Goal: Task Accomplishment & Management: Manage account settings

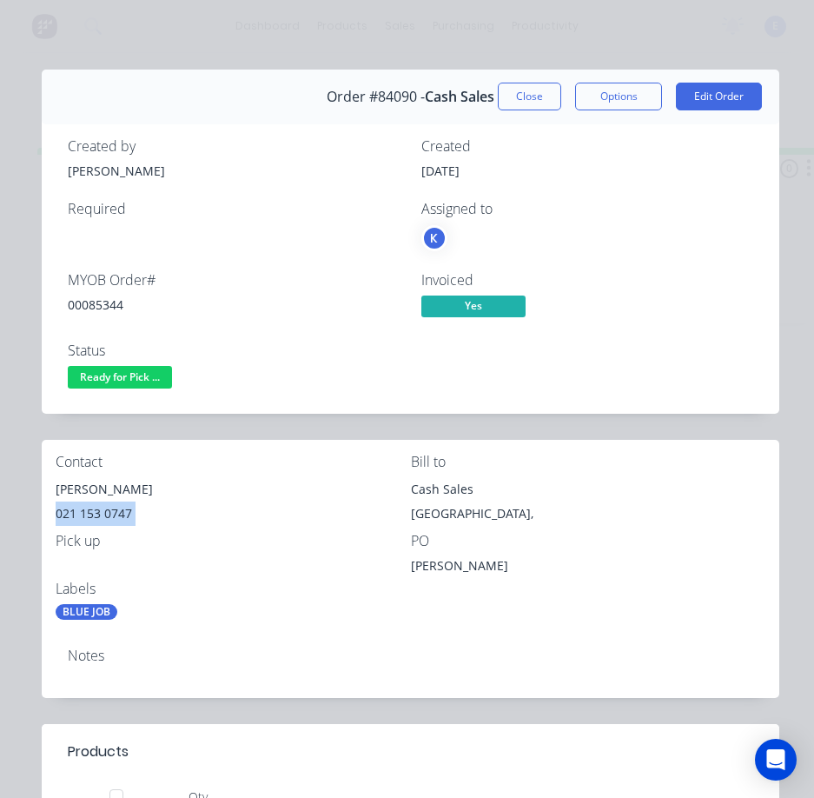
drag, startPoint x: 0, startPoint y: 0, endPoint x: 152, endPoint y: 389, distance: 417.2
click at [148, 380] on span "Ready for Pick ..." at bounding box center [120, 377] width 104 height 22
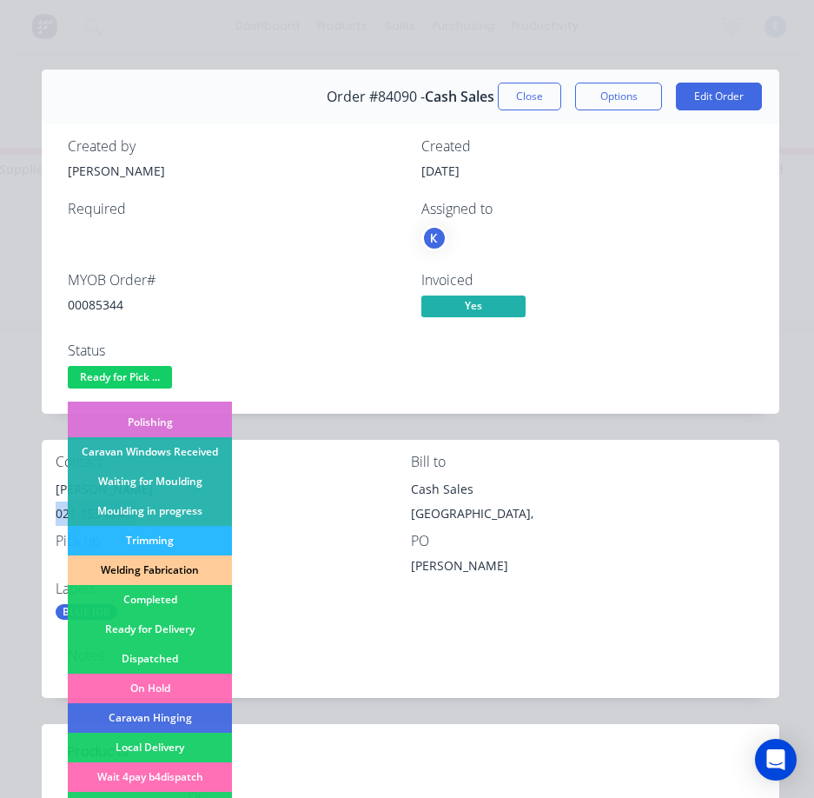
scroll to position [261, 0]
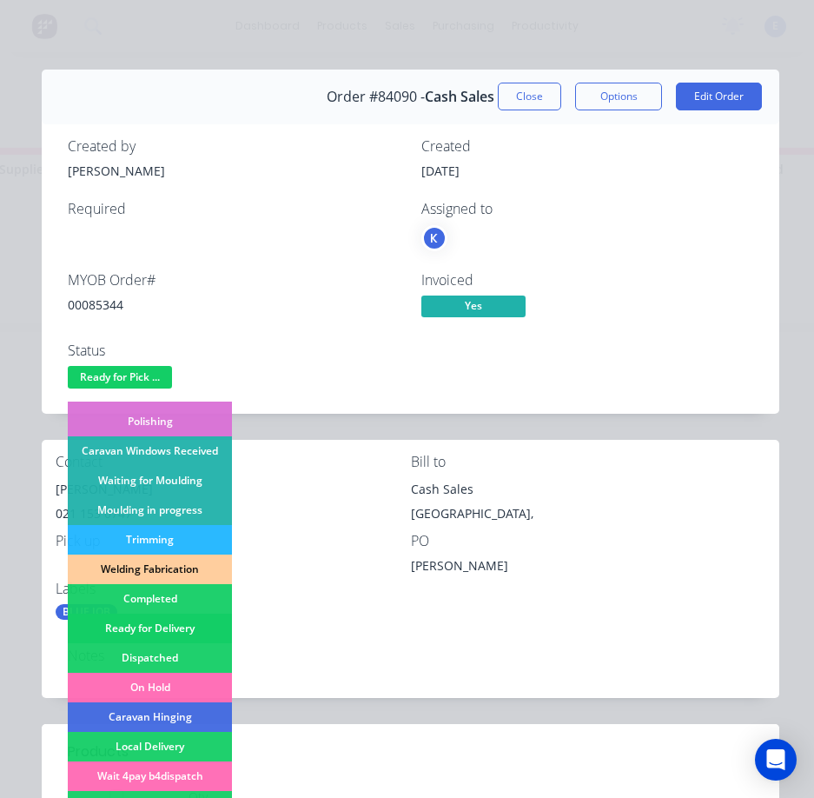
click at [141, 631] on div "Ready for Delivery" at bounding box center [150, 629] width 164 height 30
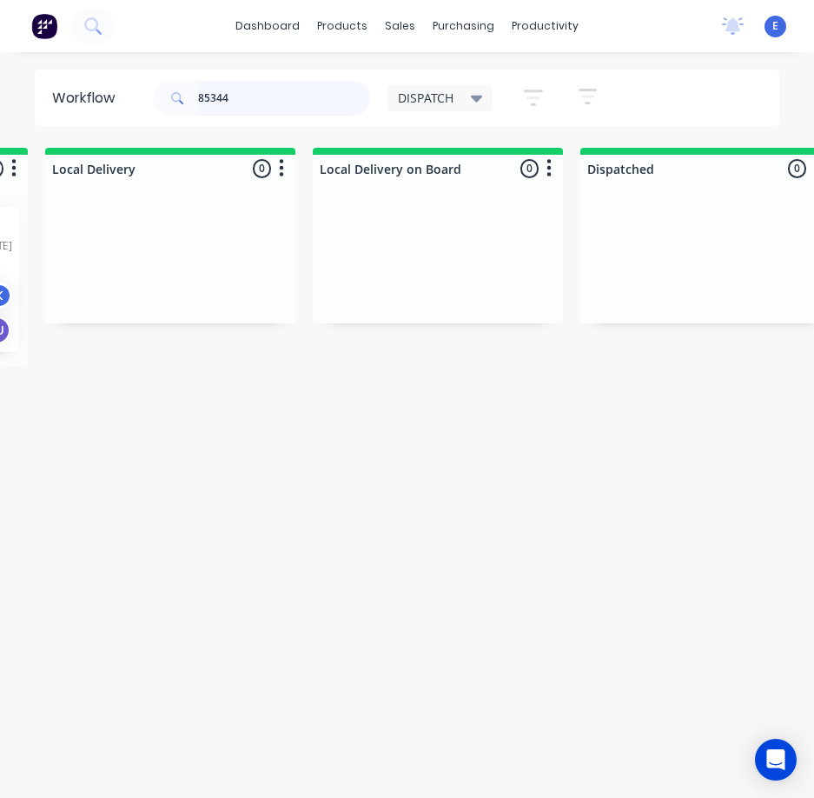
scroll to position [0, 0]
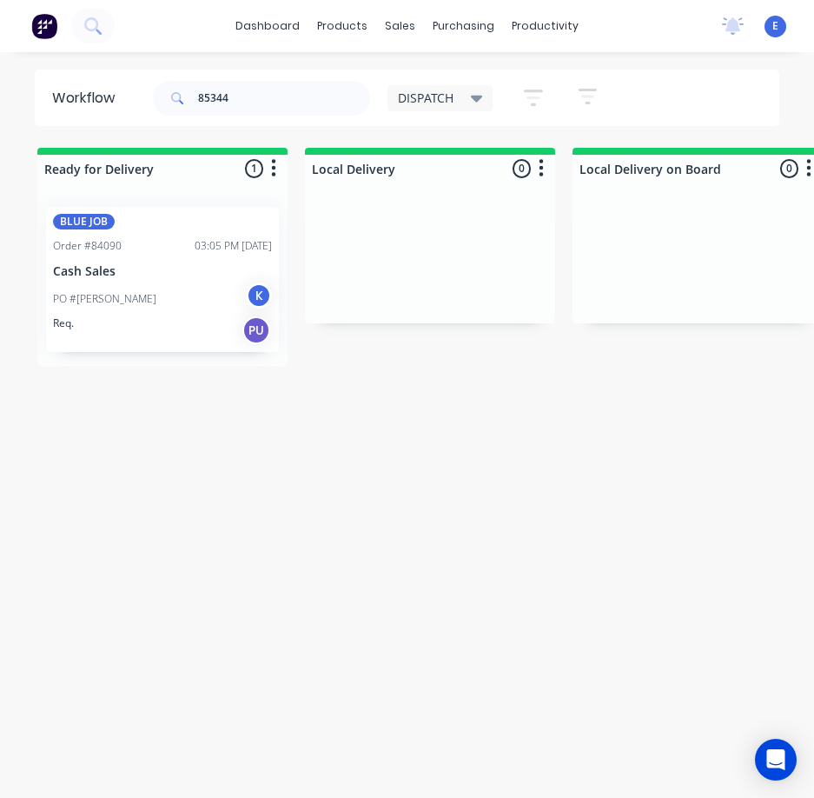
click at [161, 285] on div "PO #[PERSON_NAME] K" at bounding box center [162, 298] width 219 height 33
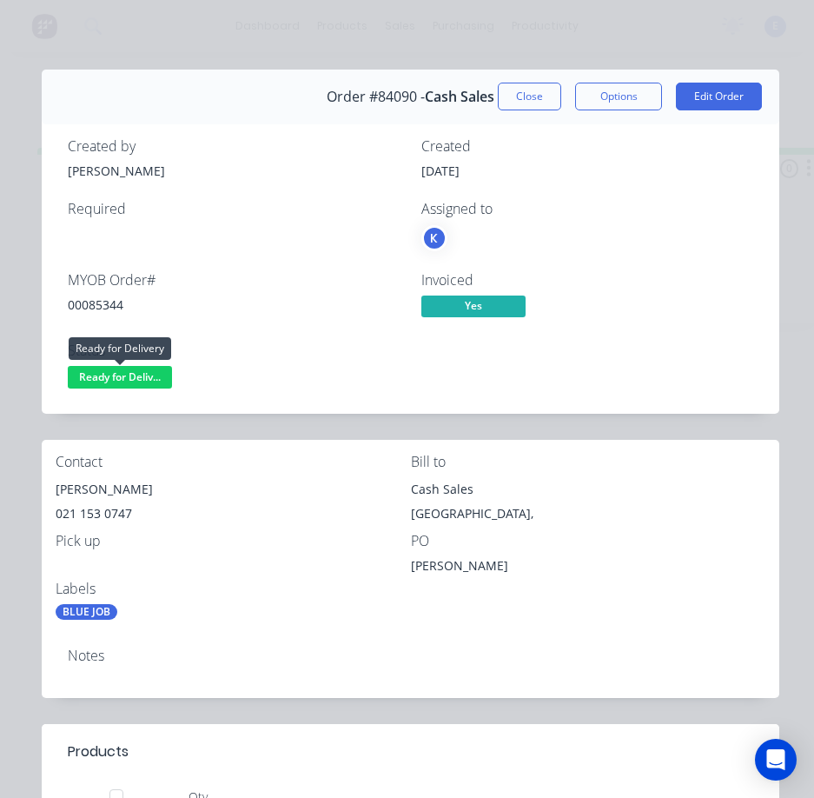
click at [116, 370] on span "Ready for Deliv..." at bounding box center [120, 377] width 104 height 22
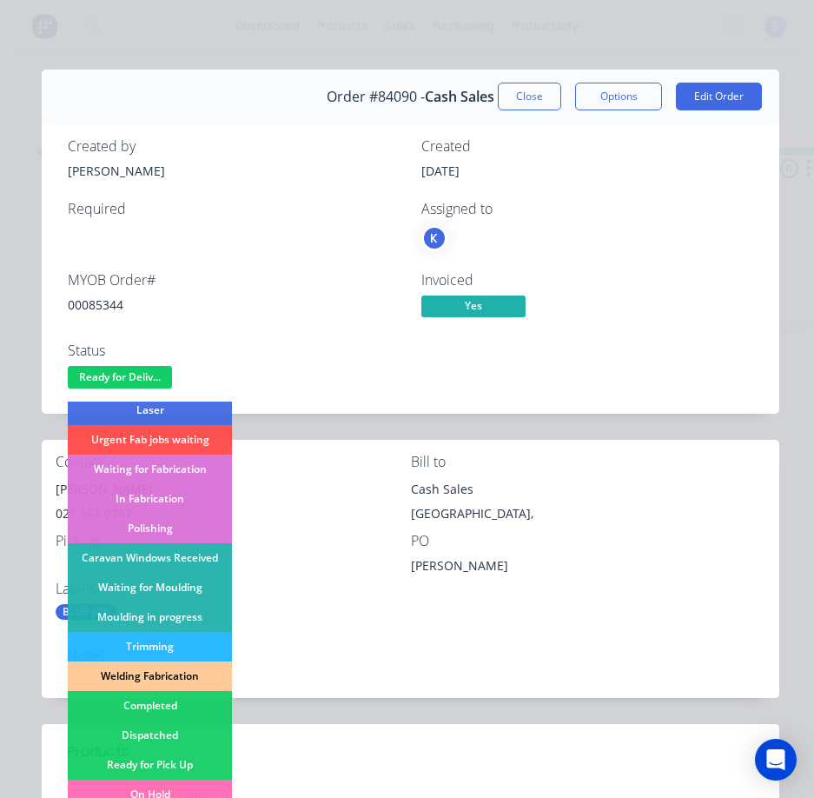
scroll to position [340, 0]
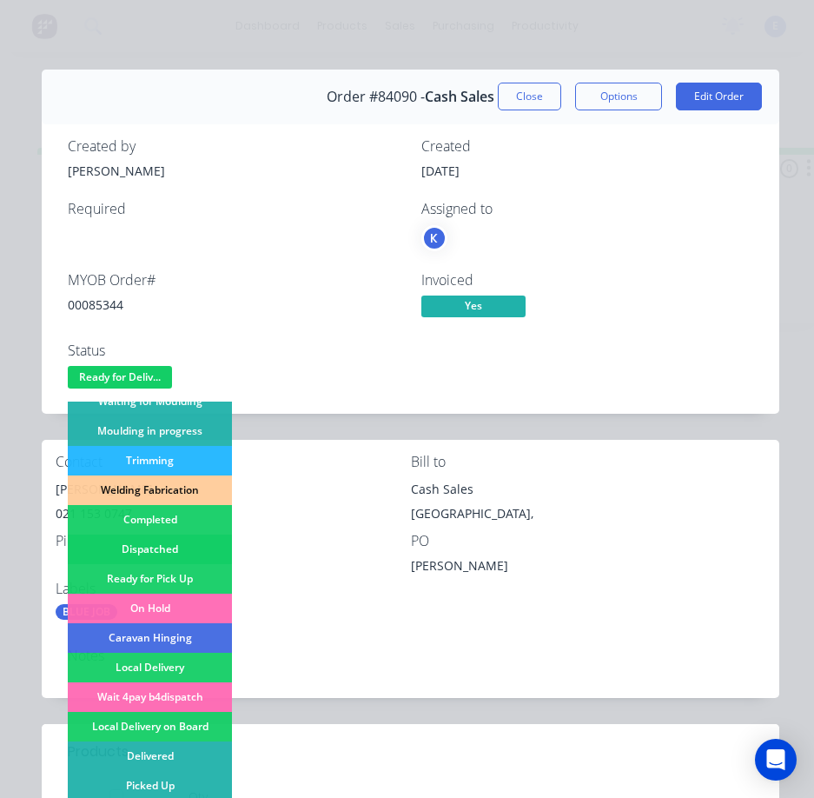
click at [178, 541] on div "Dispatched" at bounding box center [150, 550] width 164 height 30
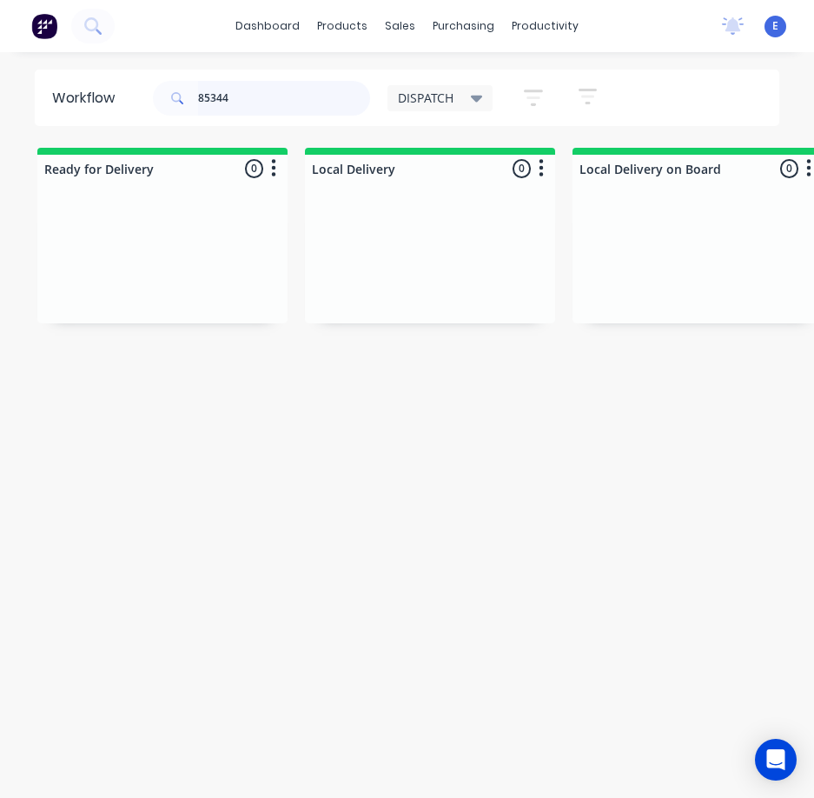
click at [275, 88] on input "85344" at bounding box center [284, 98] width 172 height 35
click at [278, 93] on input "85344" at bounding box center [284, 98] width 172 height 35
click at [282, 93] on input "85344" at bounding box center [284, 98] width 172 height 35
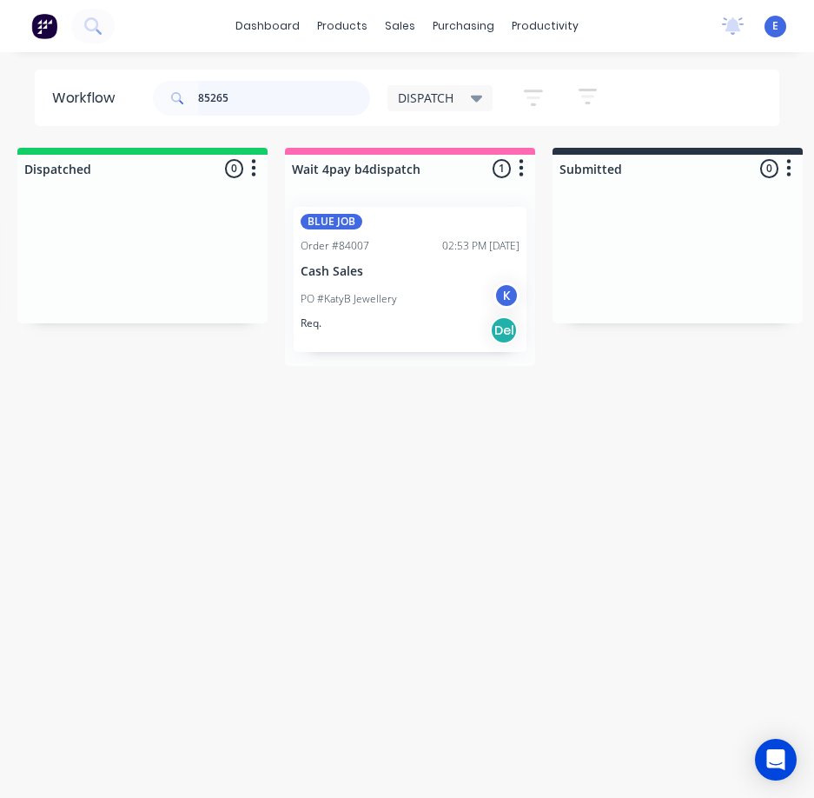
scroll to position [0, 853]
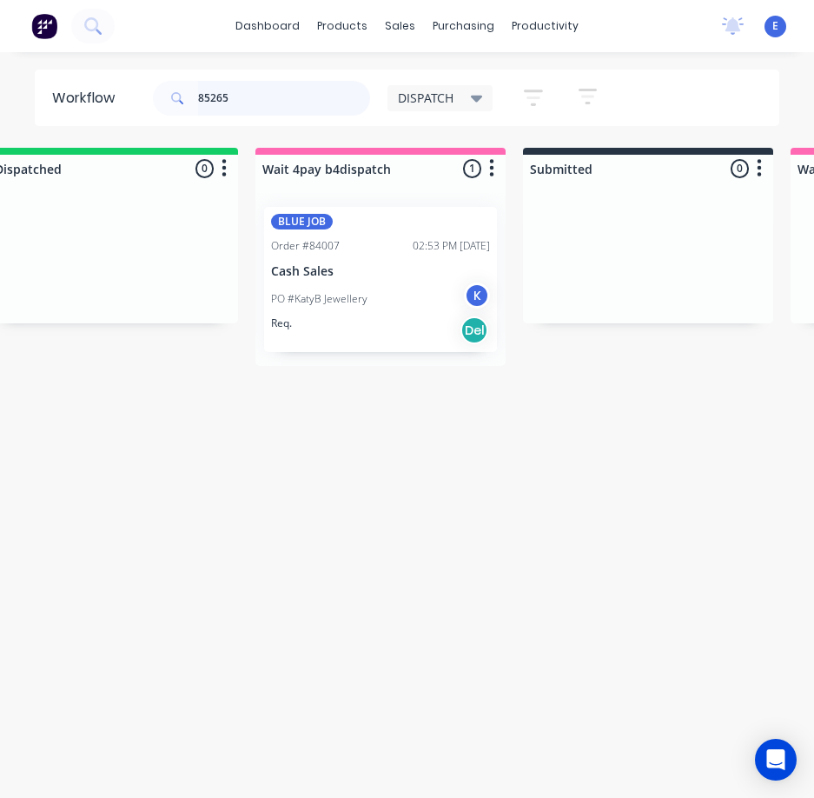
type input "85265"
click at [346, 318] on div "Req. Del" at bounding box center [380, 331] width 219 height 30
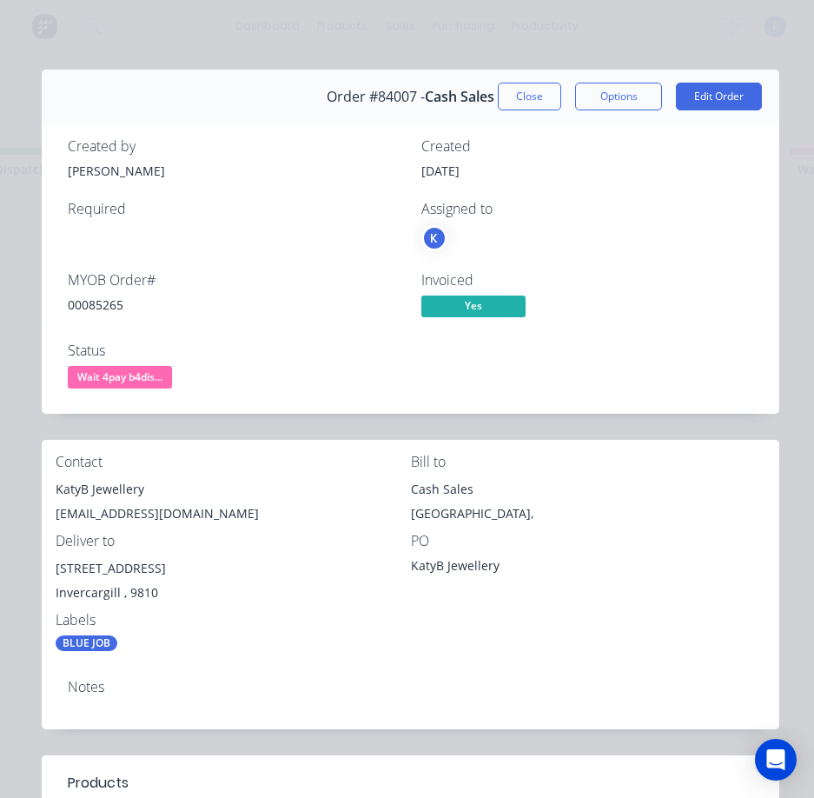
click at [102, 304] on div "00085265" at bounding box center [234, 305] width 333 height 18
copy div "00085265"
click at [115, 477] on div "KatyB Jewellery" at bounding box center [233, 489] width 355 height 24
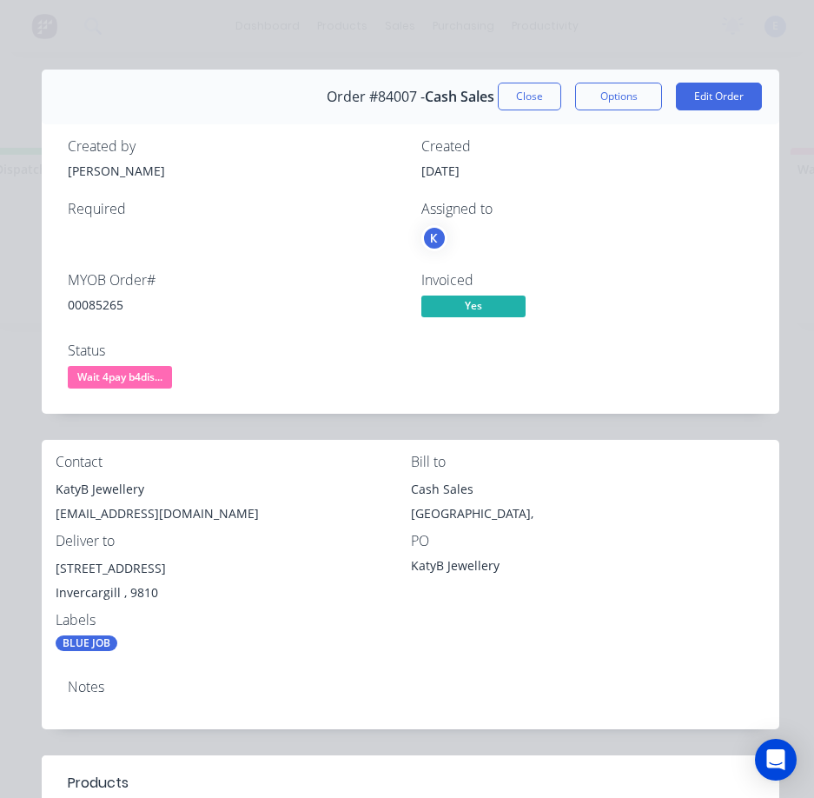
click at [110, 495] on div "KatyB Jewellery" at bounding box center [233, 489] width 355 height 24
click at [110, 494] on div "KatyB Jewellery" at bounding box center [233, 489] width 355 height 24
copy div "KatyB Jewellery"
click at [164, 505] on div "[EMAIL_ADDRESS][DOMAIN_NAME]" at bounding box center [233, 514] width 355 height 24
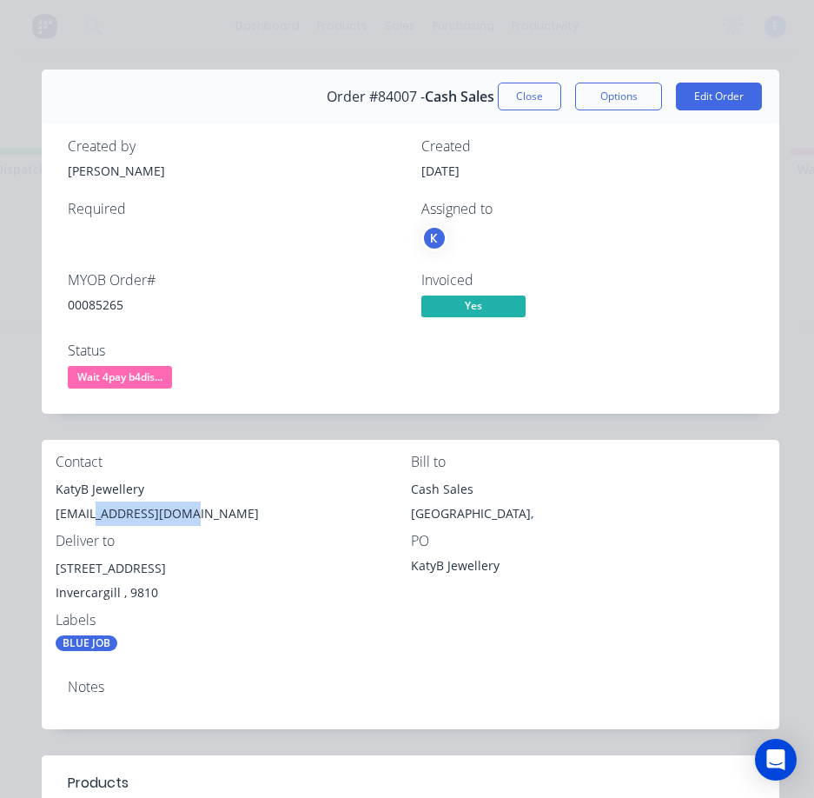
click at [164, 505] on div "[EMAIL_ADDRESS][DOMAIN_NAME]" at bounding box center [233, 514] width 355 height 24
click at [164, 506] on div "[EMAIL_ADDRESS][DOMAIN_NAME]" at bounding box center [233, 514] width 355 height 24
copy div "[EMAIL_ADDRESS][DOMAIN_NAME]"
drag, startPoint x: 143, startPoint y: 566, endPoint x: 90, endPoint y: 566, distance: 52.2
click at [46, 575] on div "Contact [PERSON_NAME] [EMAIL_ADDRESS][DOMAIN_NAME] Bill to Cash Sales [GEOGRAPH…" at bounding box center [411, 553] width 738 height 226
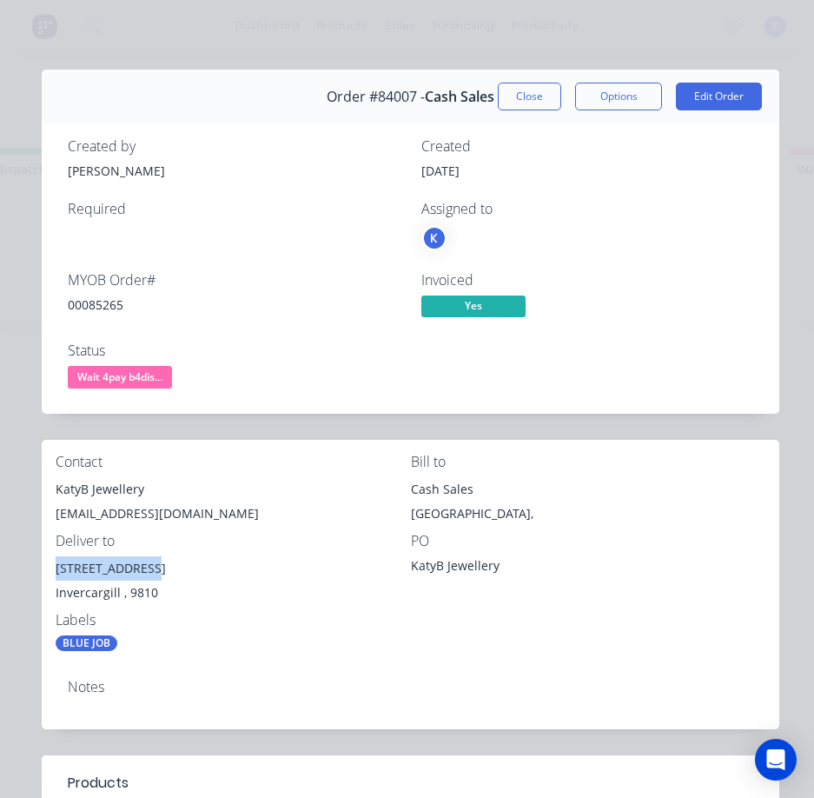
copy div "[STREET_ADDRESS]"
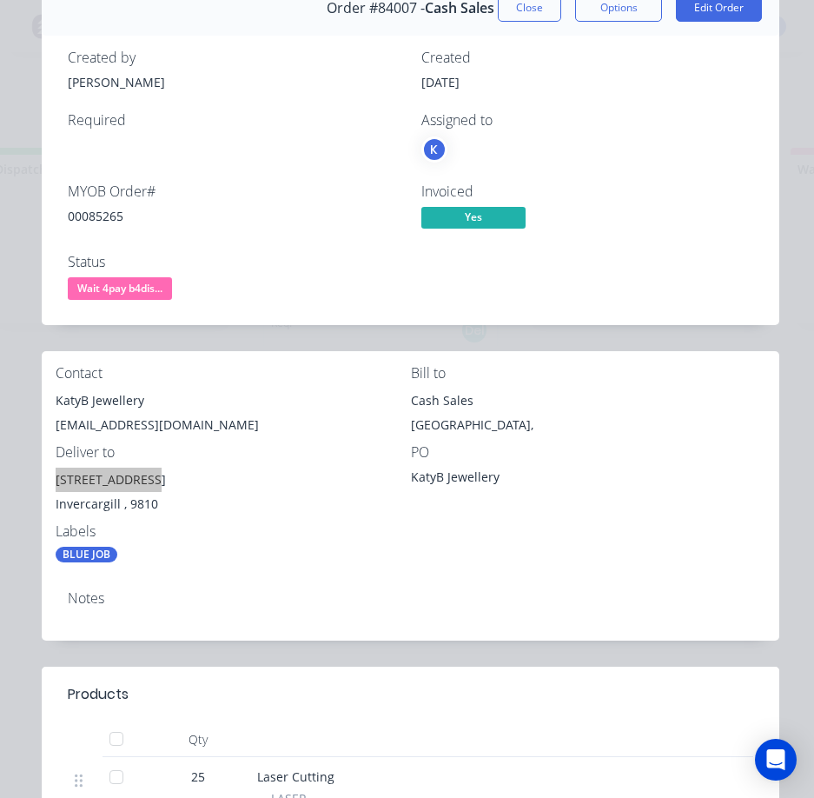
scroll to position [88, 0]
